Goal: Transaction & Acquisition: Download file/media

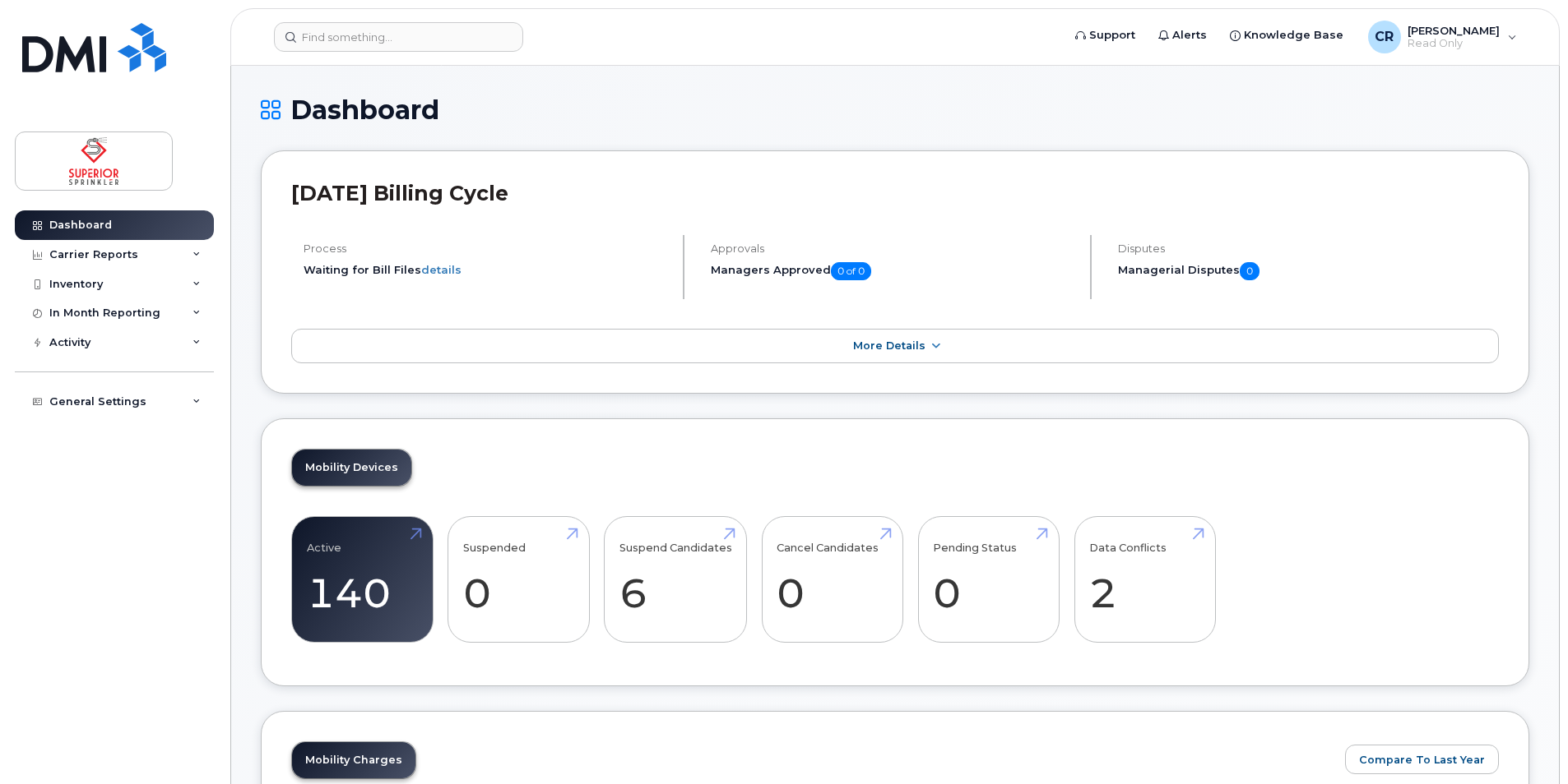
click at [1522, 98] on h1 "Dashboard" at bounding box center [895, 109] width 1269 height 28
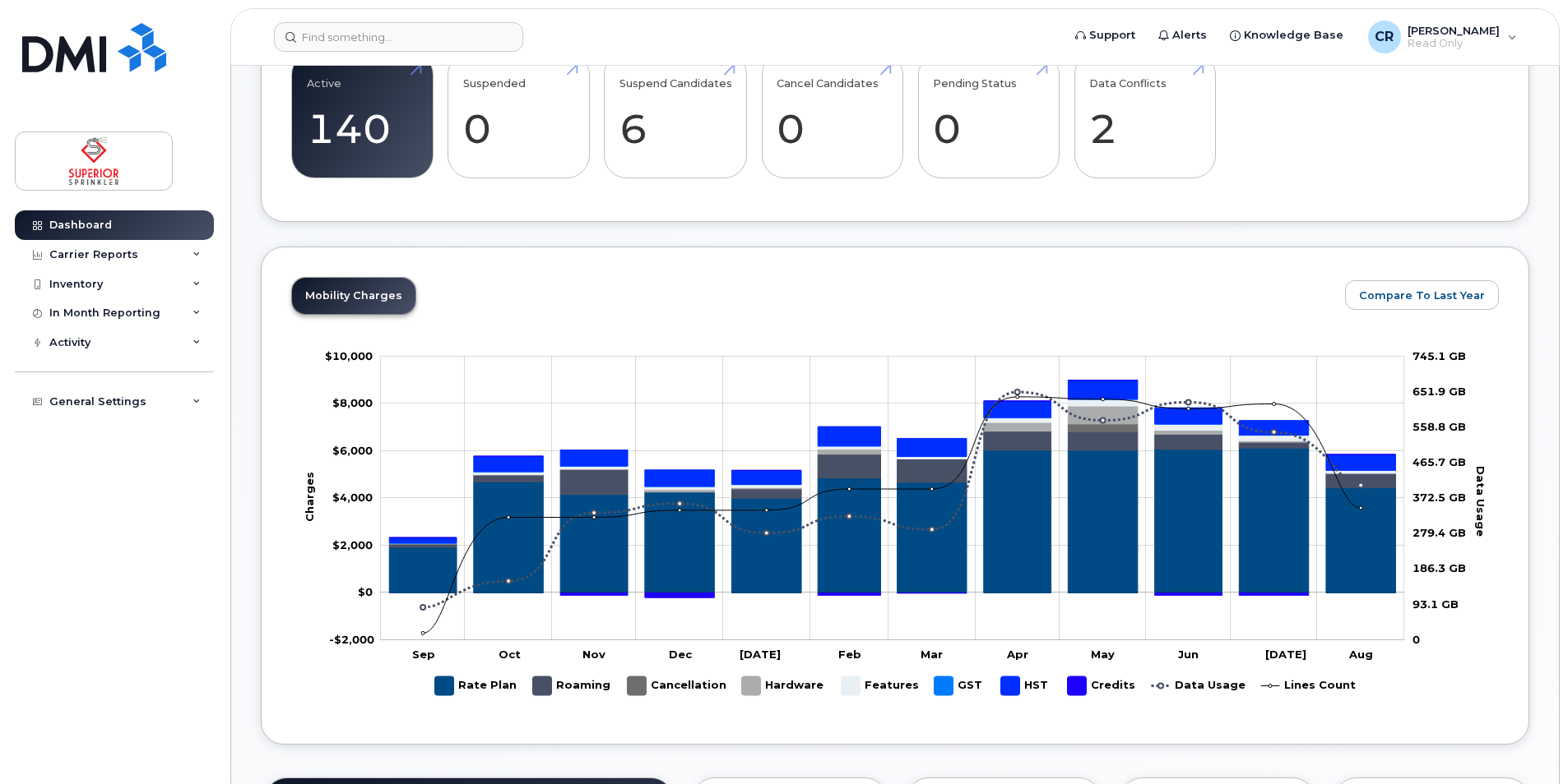
scroll to position [493, 0]
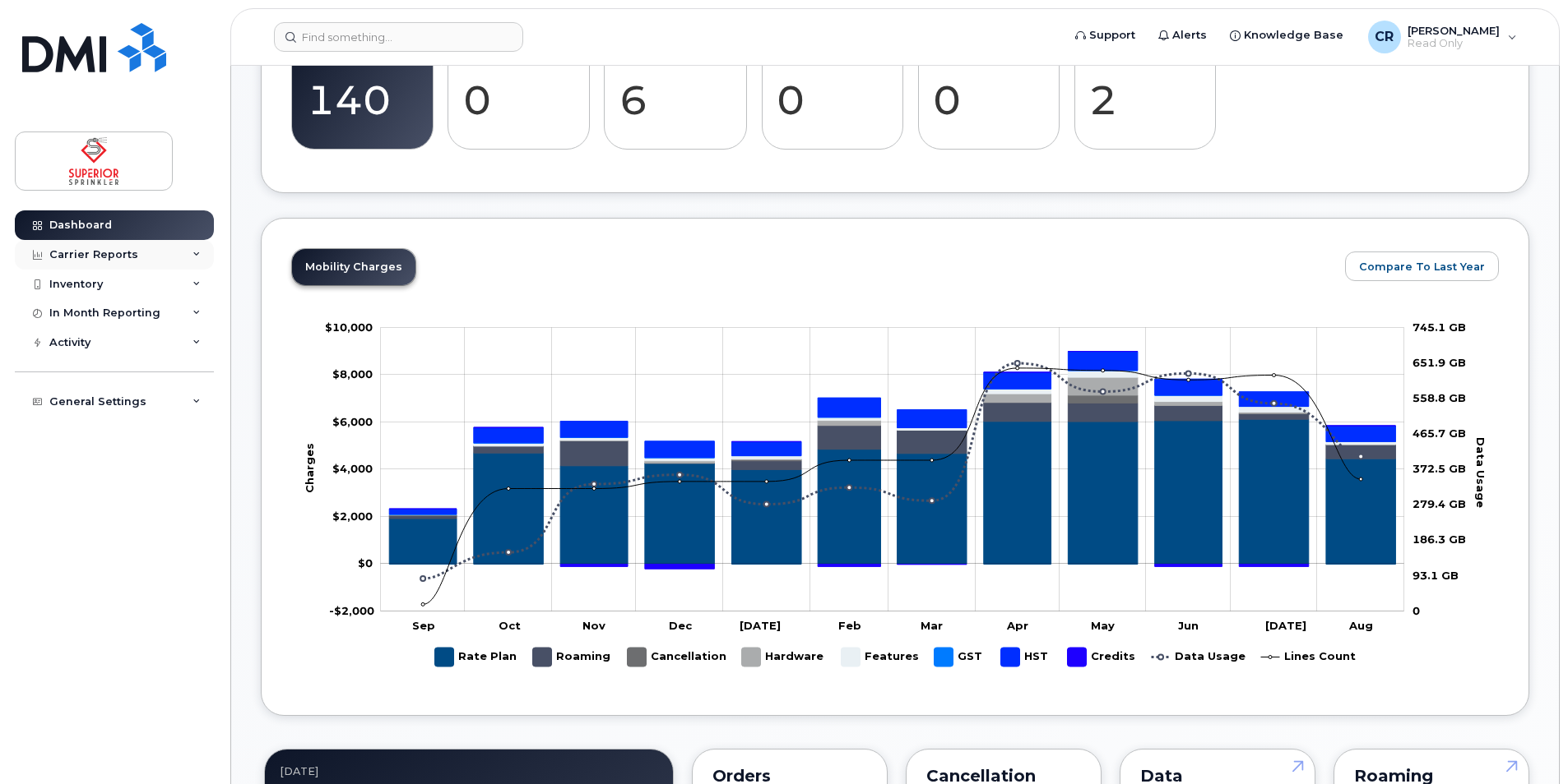
click at [195, 254] on icon at bounding box center [197, 254] width 8 height 8
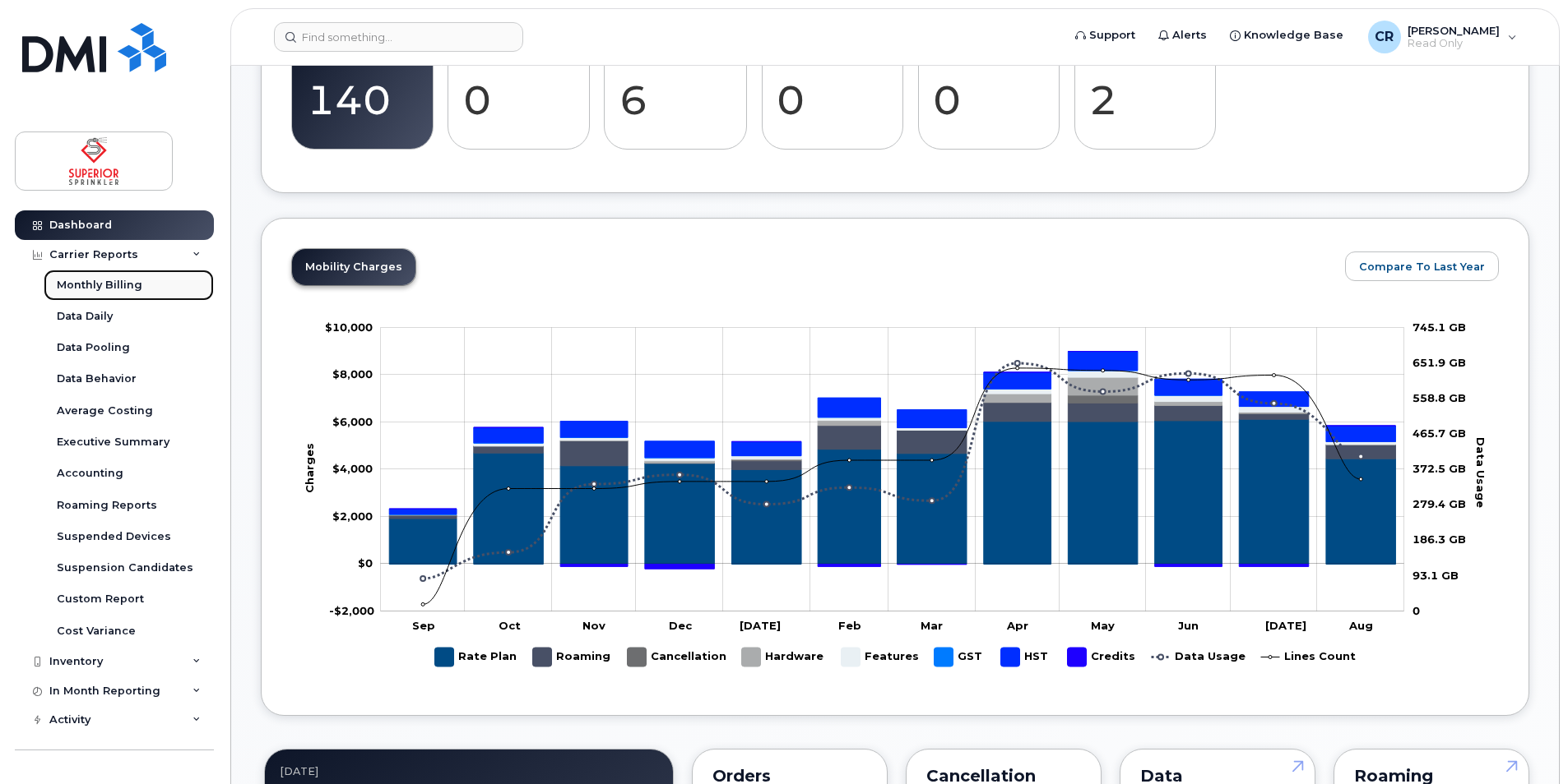
click at [93, 288] on div "Monthly Billing" at bounding box center [99, 285] width 86 height 15
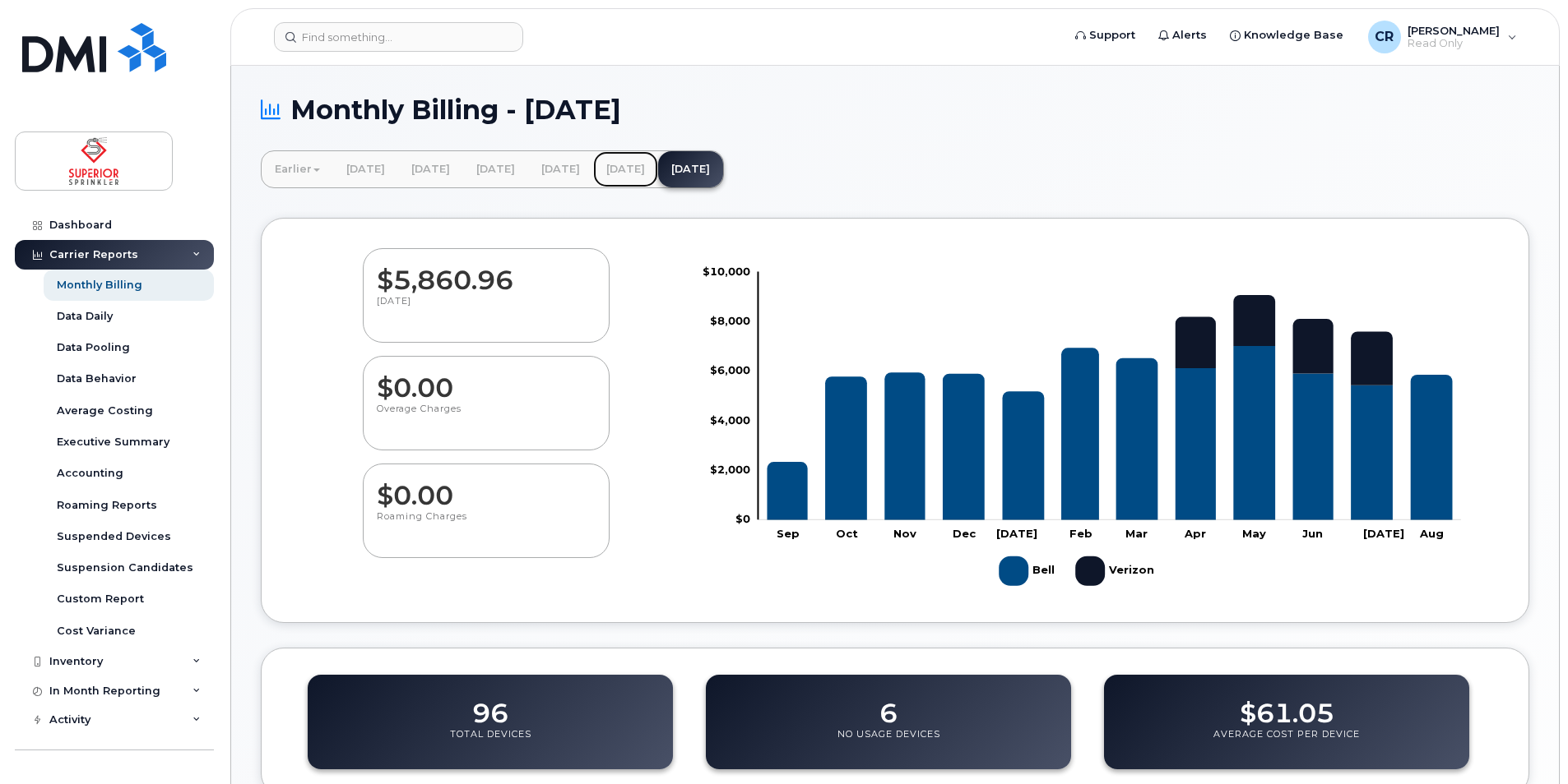
click at [659, 170] on link "[DATE]" at bounding box center [625, 169] width 65 height 36
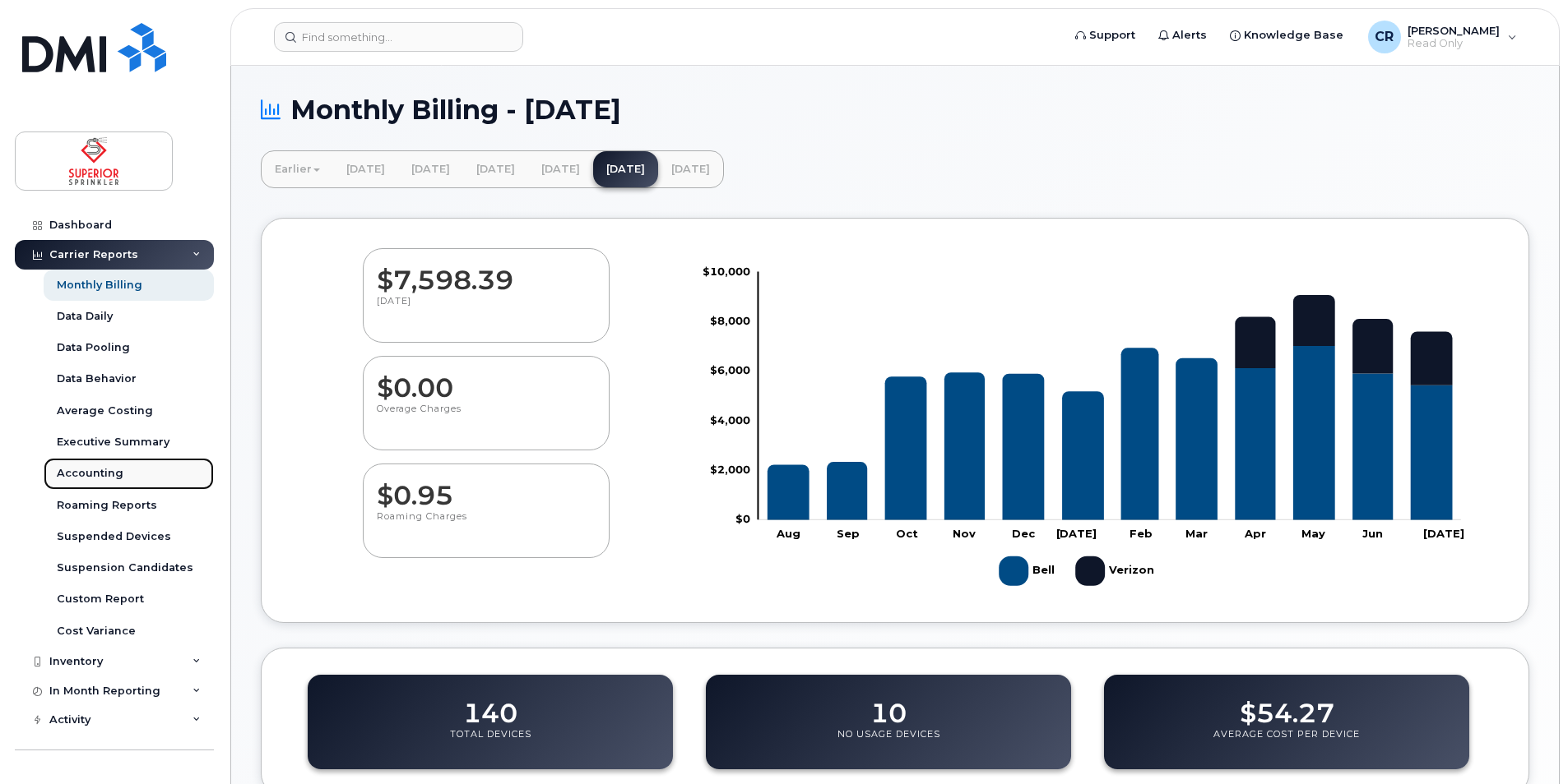
click at [95, 478] on div "Accounting" at bounding box center [90, 474] width 67 height 15
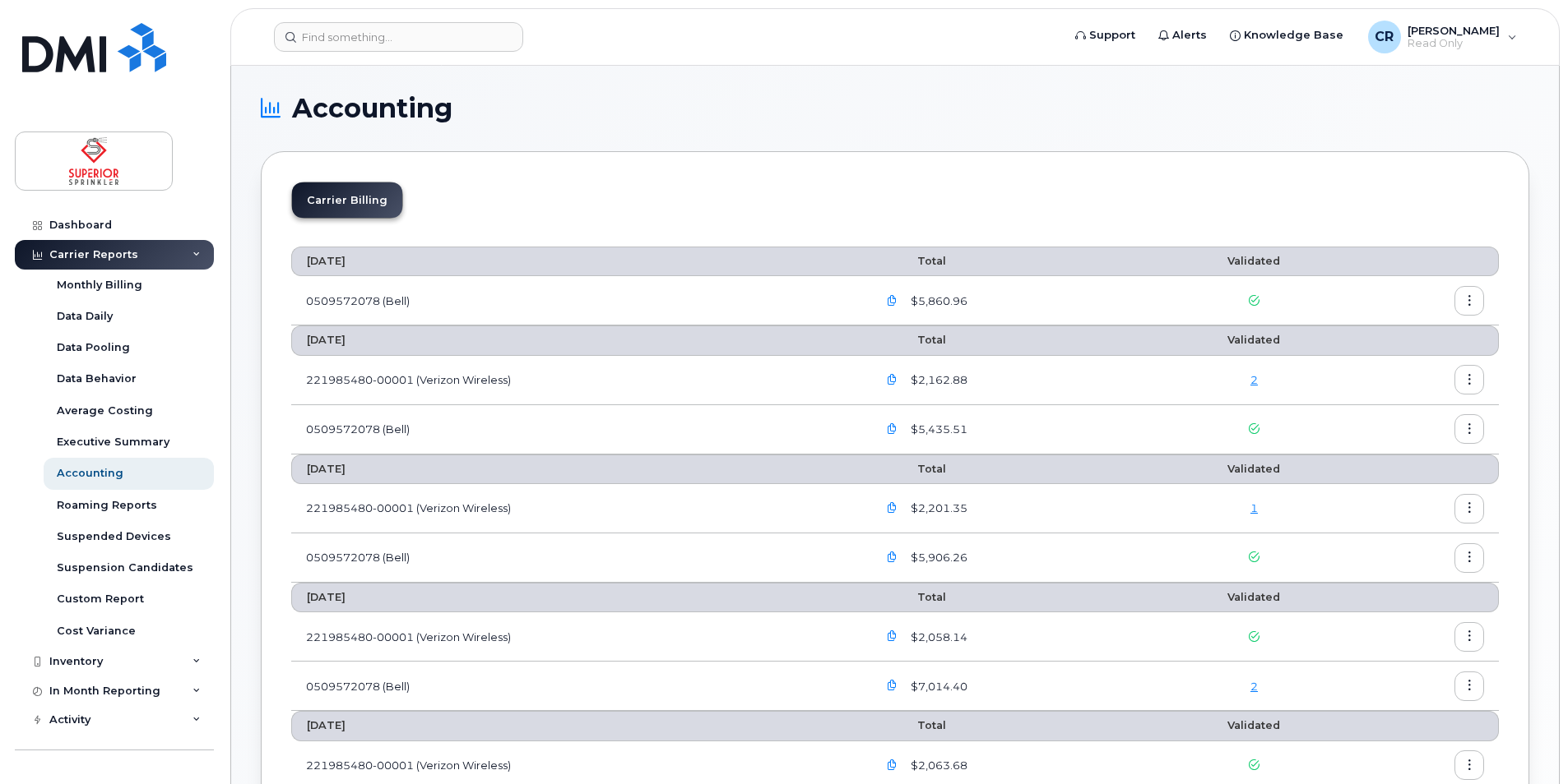
click at [1470, 433] on icon "button" at bounding box center [1470, 429] width 11 height 11
click at [1390, 461] on span "Details" at bounding box center [1385, 464] width 45 height 15
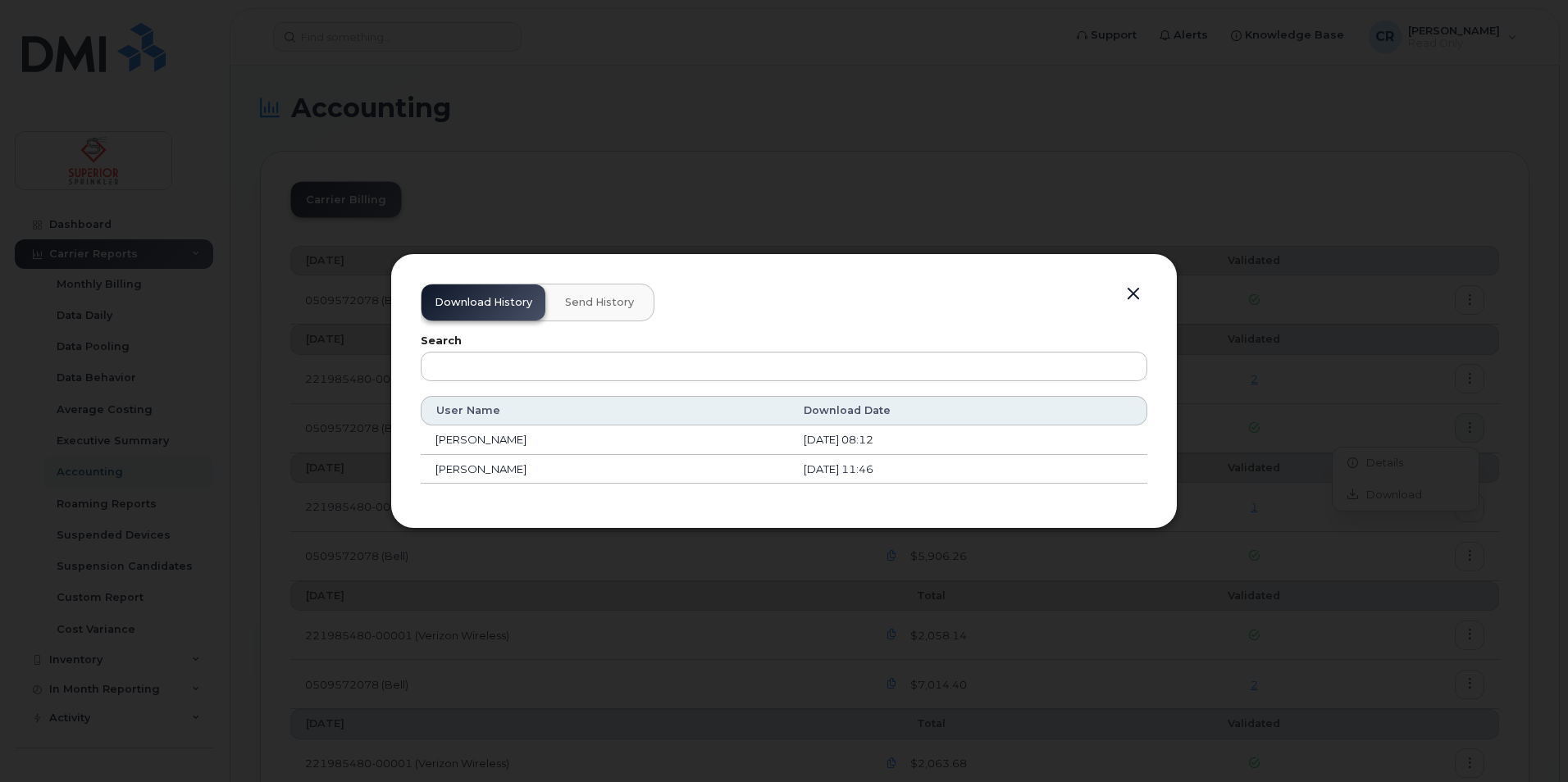
click at [488, 469] on td "[PERSON_NAME]" at bounding box center [605, 470] width 368 height 29
click at [506, 303] on div "Download History Send History" at bounding box center [537, 303] width 234 height 37
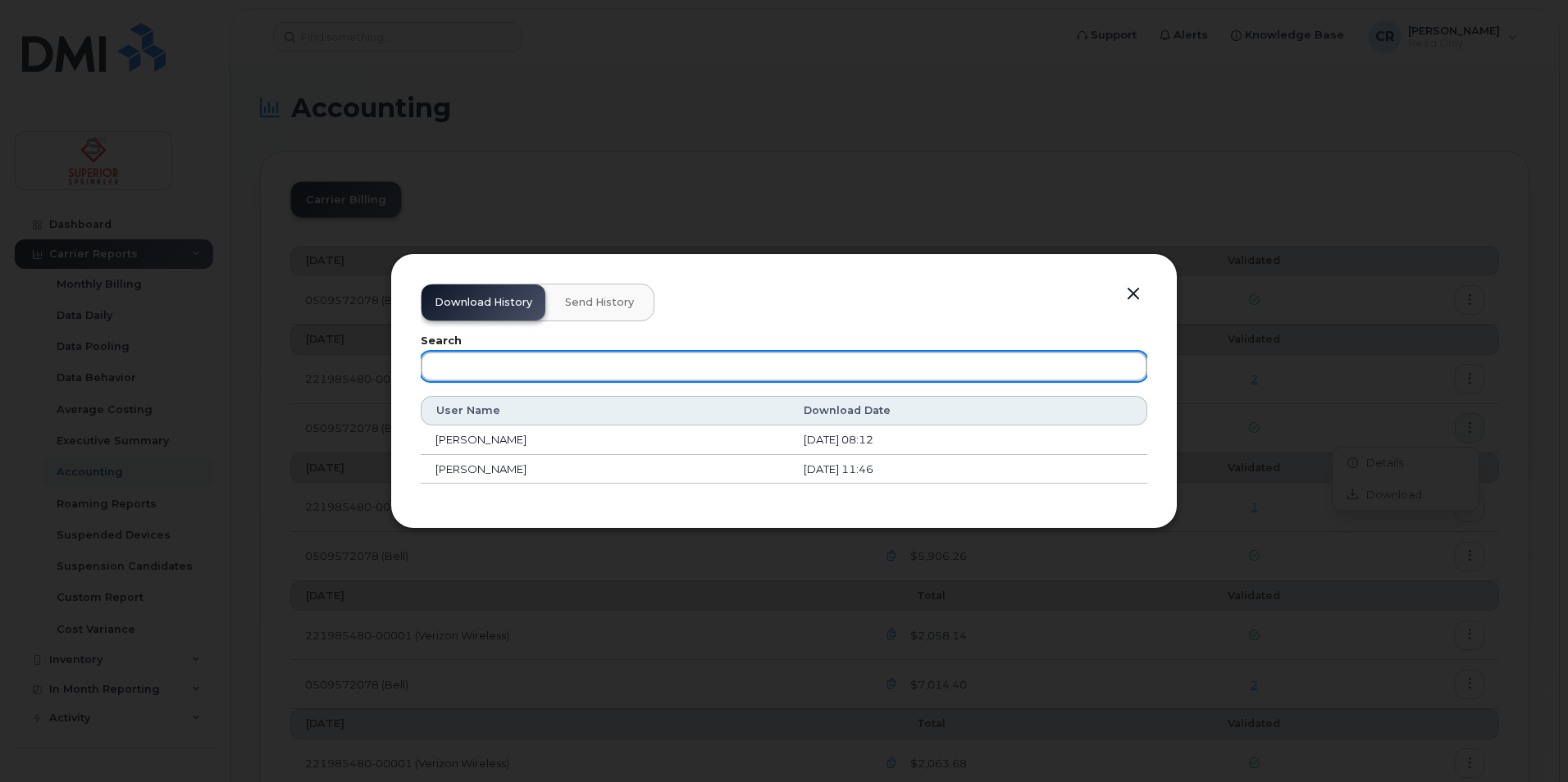
click at [469, 365] on input "text" at bounding box center [784, 367] width 727 height 29
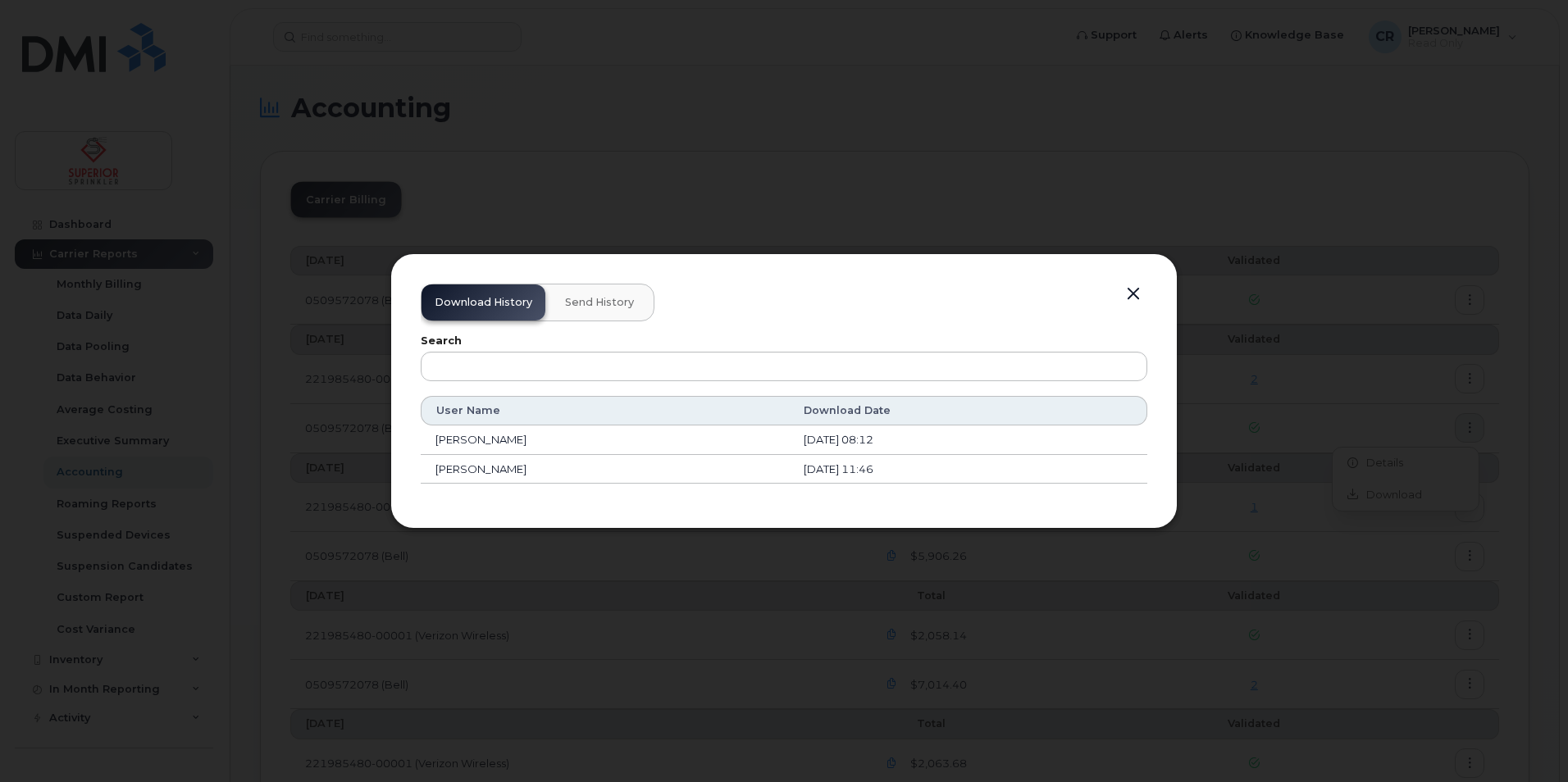
click at [461, 465] on td "[PERSON_NAME]" at bounding box center [605, 470] width 368 height 29
click at [596, 311] on button "Send History" at bounding box center [599, 302] width 95 height 36
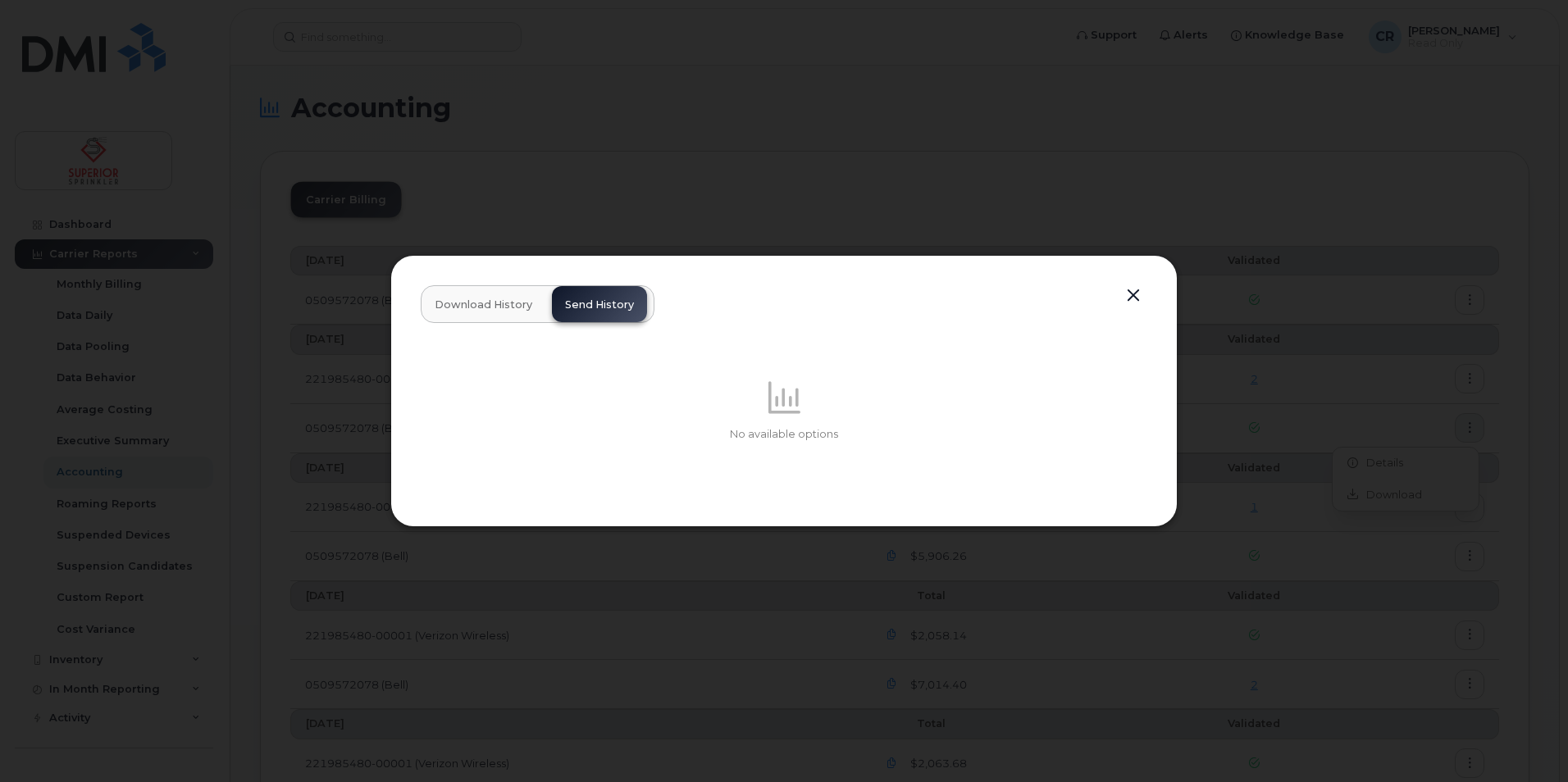
click at [508, 315] on button "Download History" at bounding box center [483, 304] width 123 height 36
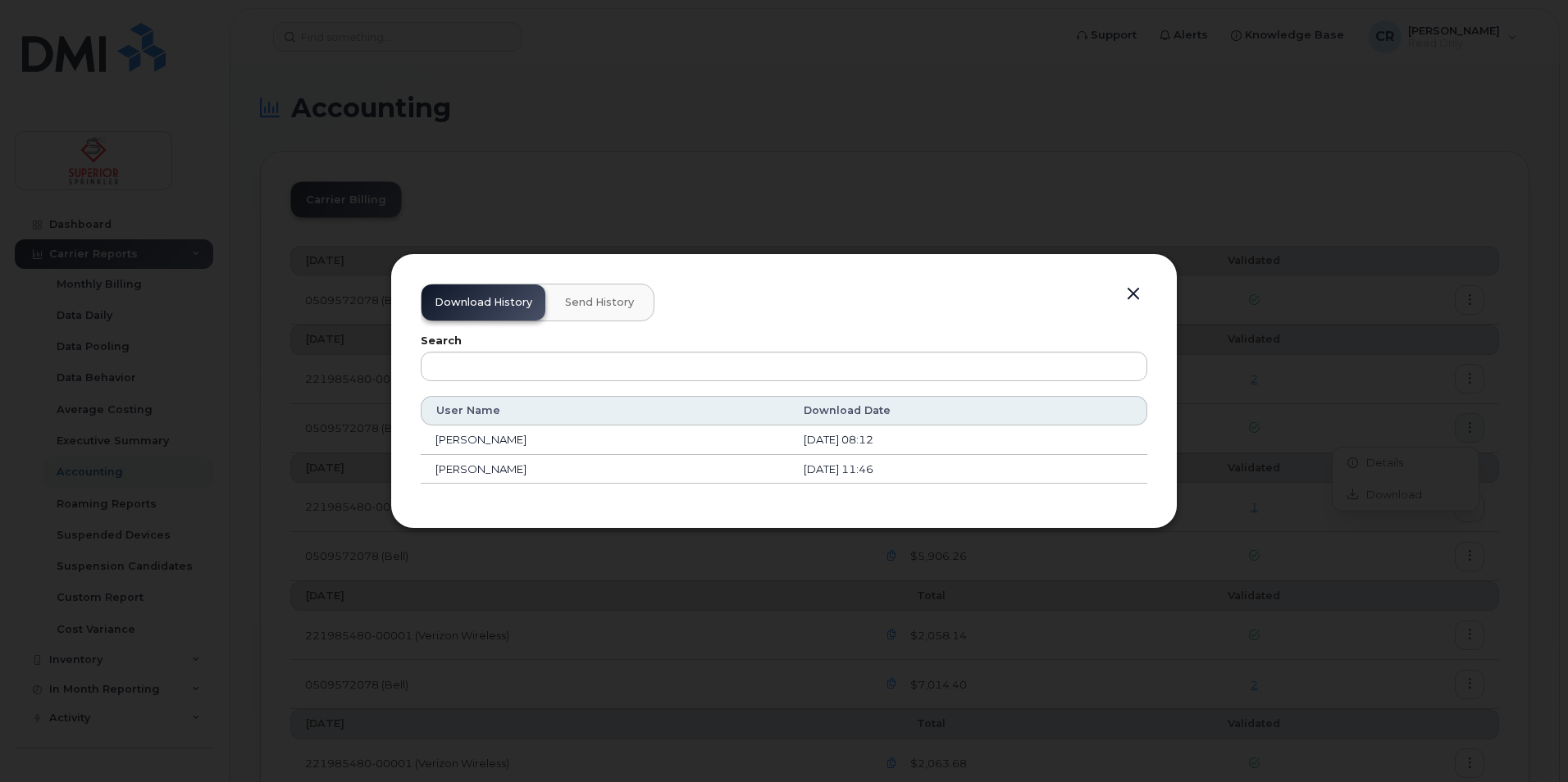
click at [1135, 296] on button "button" at bounding box center [1133, 294] width 24 height 23
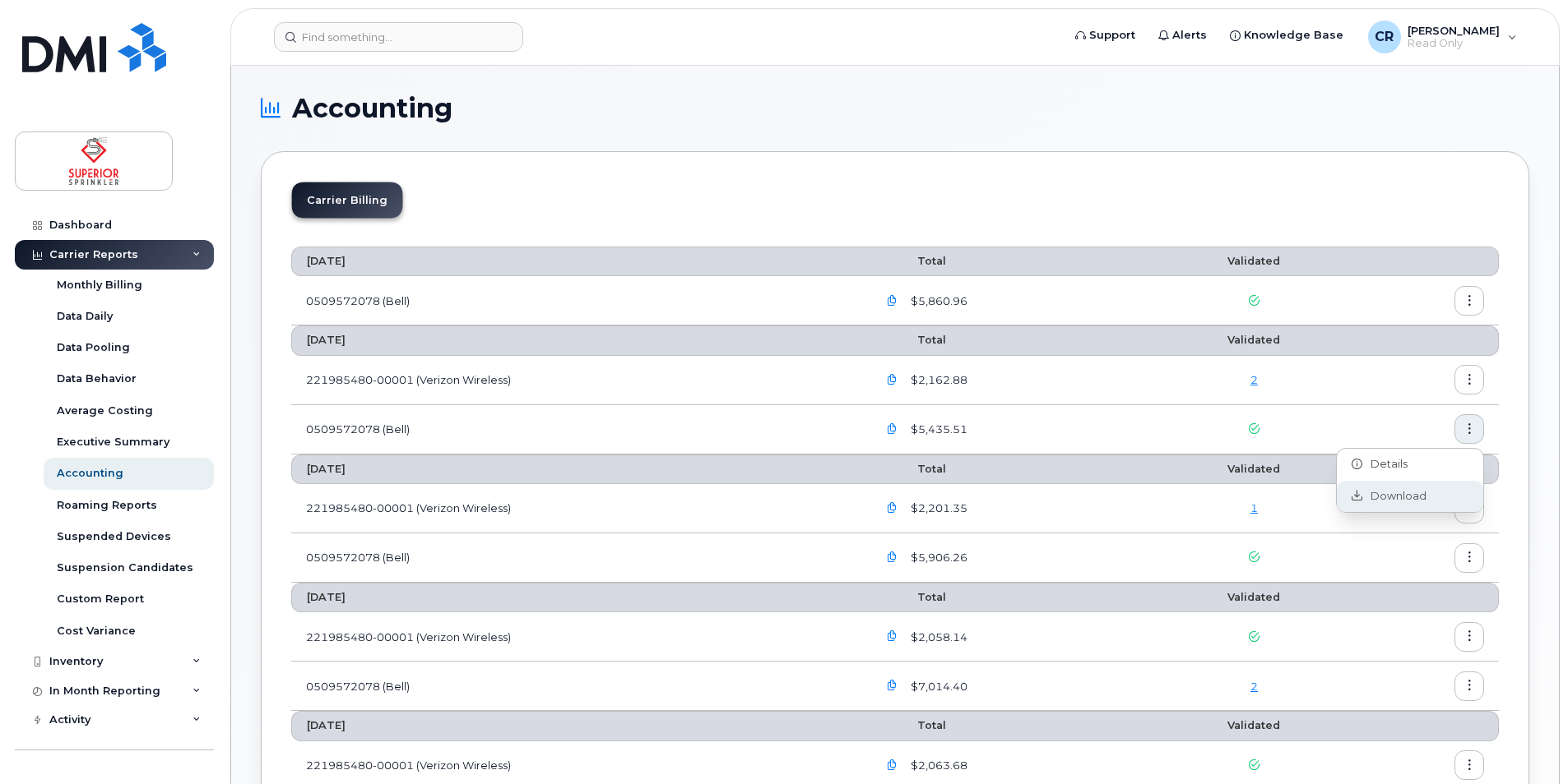
click at [1380, 496] on span "Download" at bounding box center [1394, 496] width 64 height 15
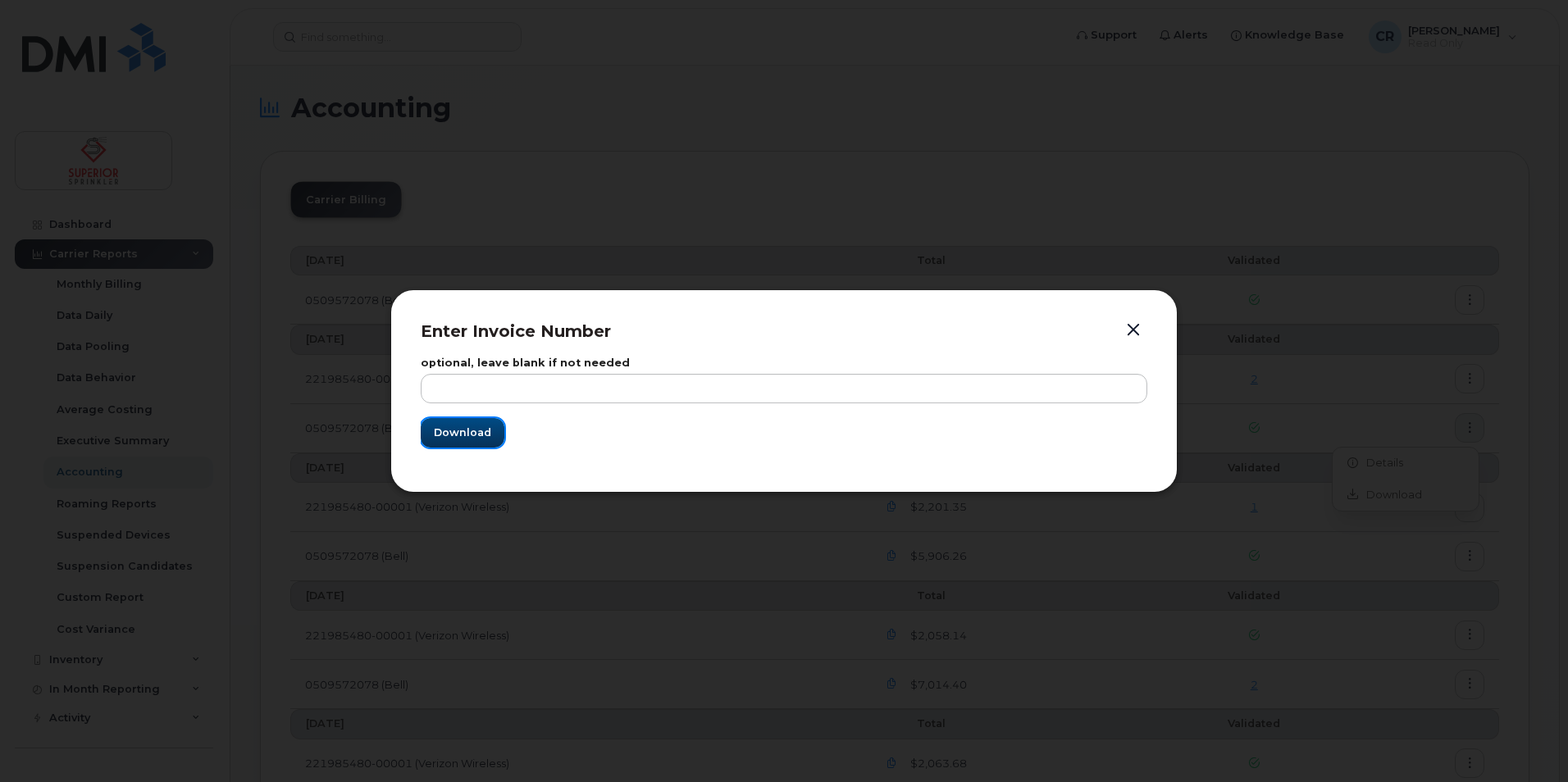
click at [457, 431] on span "Download" at bounding box center [463, 433] width 58 height 16
